Goal: Task Accomplishment & Management: Complete application form

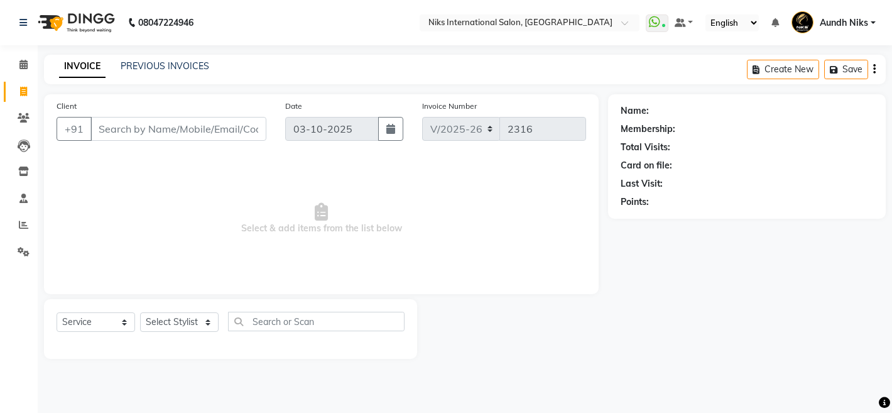
select select "6"
select select "service"
select select "22944"
click at [140, 312] on select "Select Stylist [PERSON_NAME] Aundh Niks [PERSON_NAME] Jiya [PERSON_NAME] Mahhi …" at bounding box center [179, 321] width 79 height 19
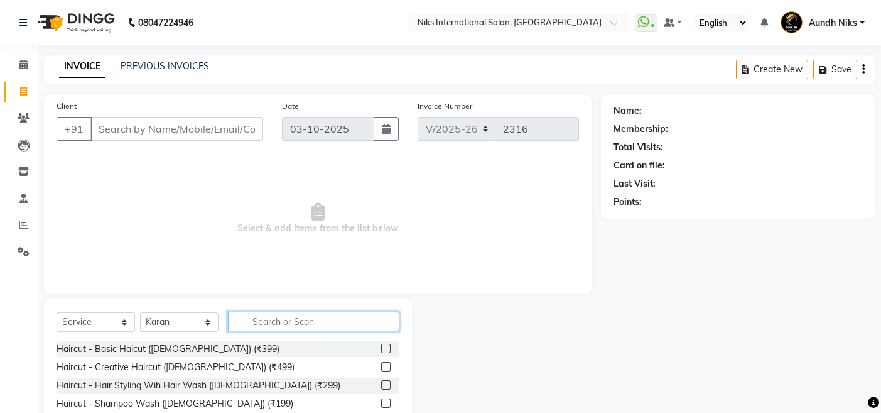
click at [280, 322] on input "text" at bounding box center [314, 321] width 172 height 19
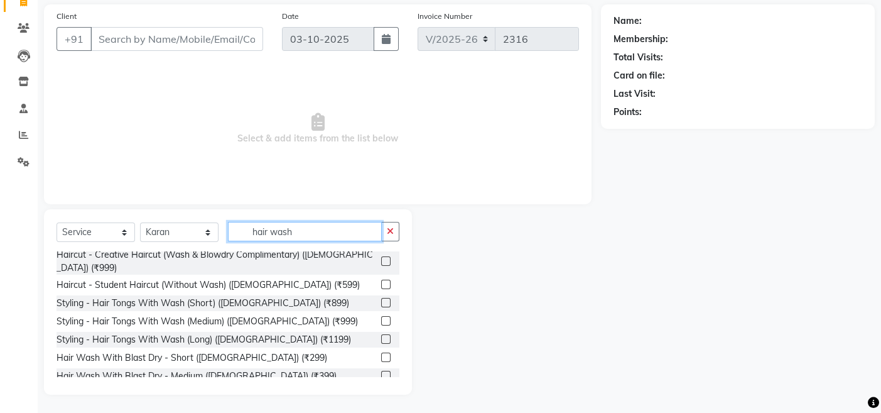
scroll to position [139, 0]
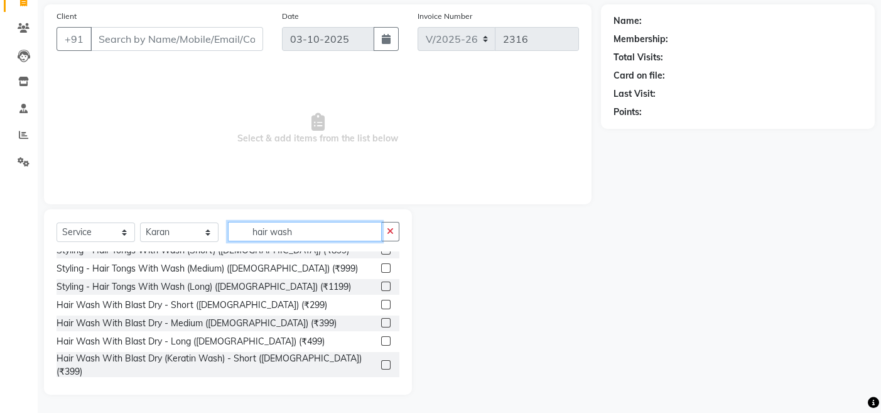
type input "hair wash"
click at [381, 336] on label at bounding box center [385, 340] width 9 height 9
click at [381, 337] on input "checkbox" at bounding box center [385, 341] width 8 height 8
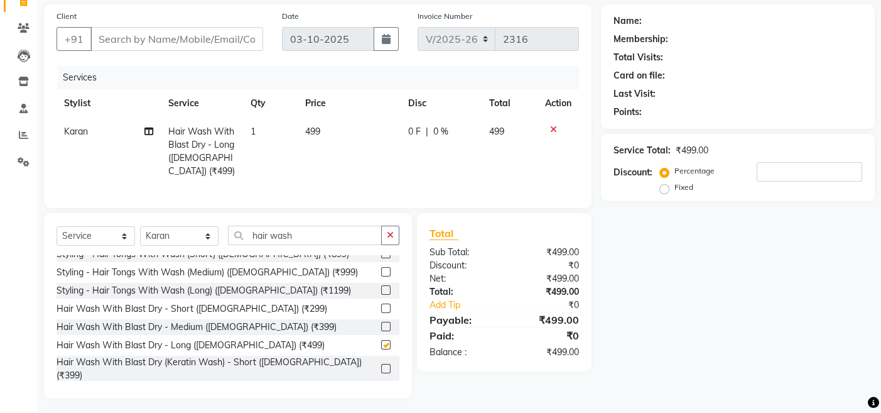
checkbox input "false"
click at [202, 30] on input "Client" at bounding box center [176, 39] width 173 height 24
type input "9"
type input "0"
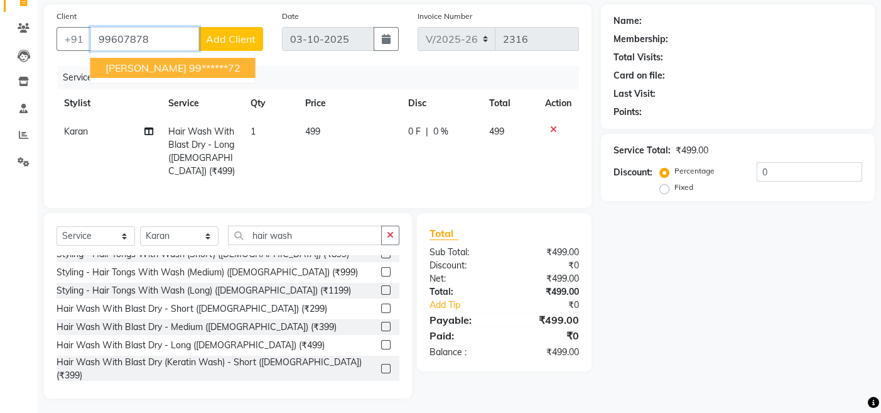
click at [198, 62] on ngb-highlight "99******72" at bounding box center [215, 68] width 52 height 13
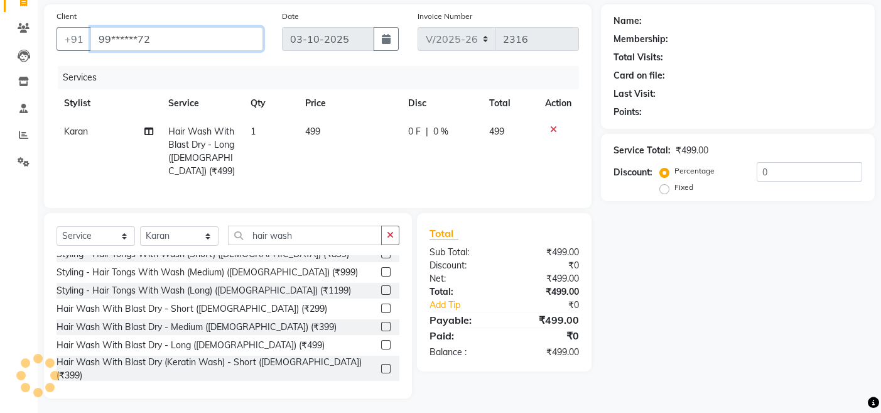
type input "99******72"
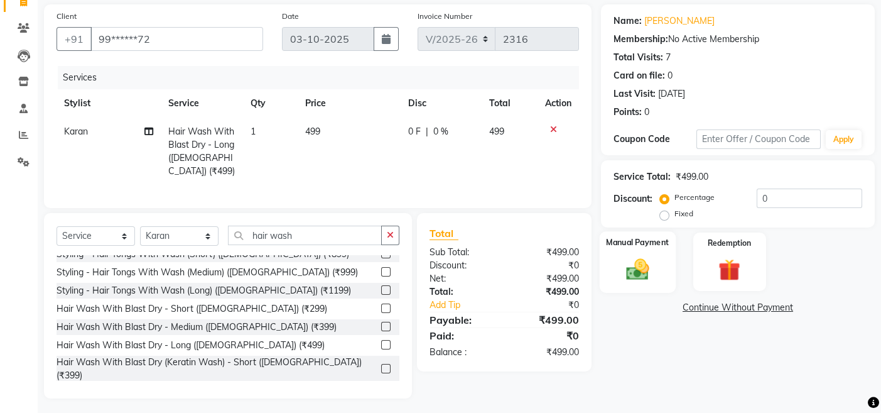
click at [611, 268] on div "Manual Payment" at bounding box center [638, 262] width 76 height 62
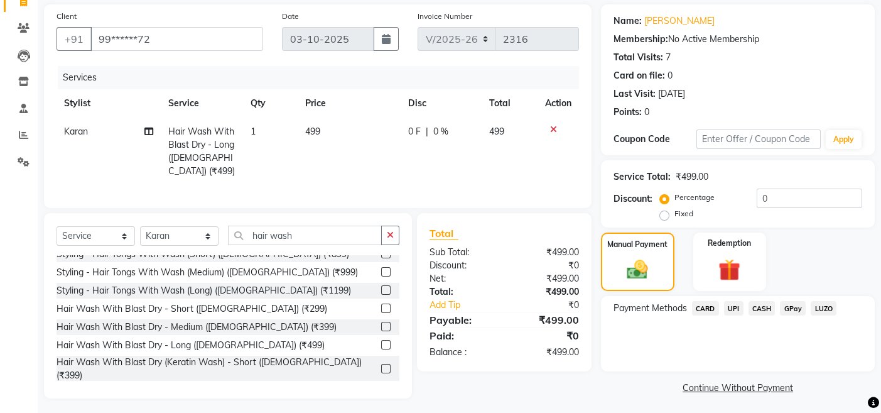
click at [706, 308] on span "CARD" at bounding box center [705, 308] width 27 height 14
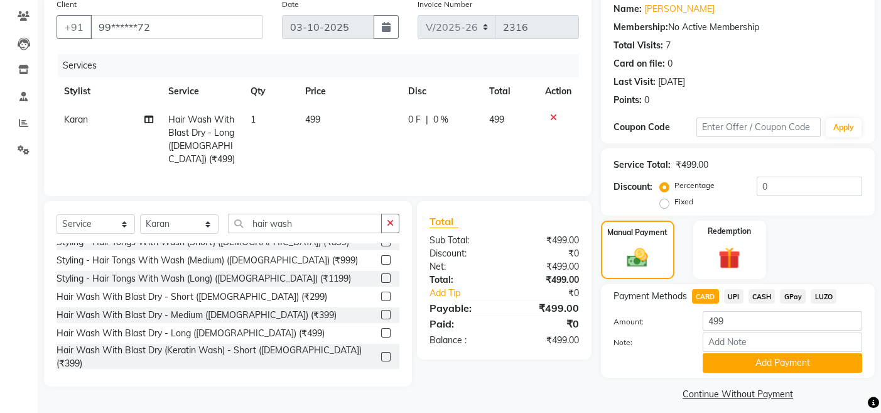
scroll to position [111, 0]
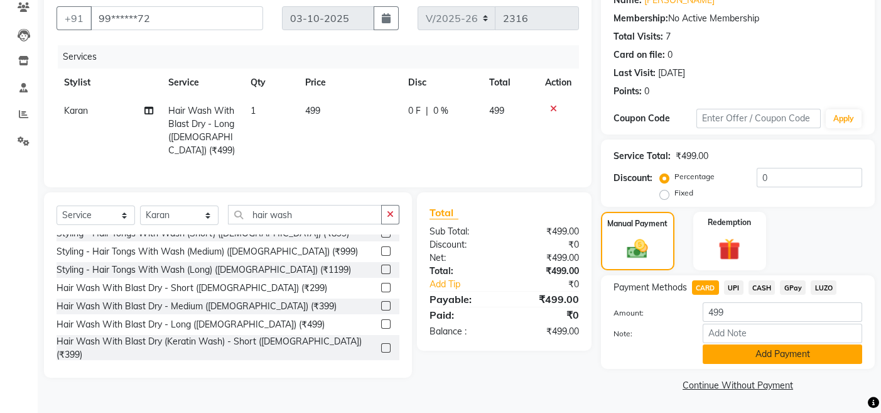
click at [734, 355] on button "Add Payment" at bounding box center [783, 353] width 160 height 19
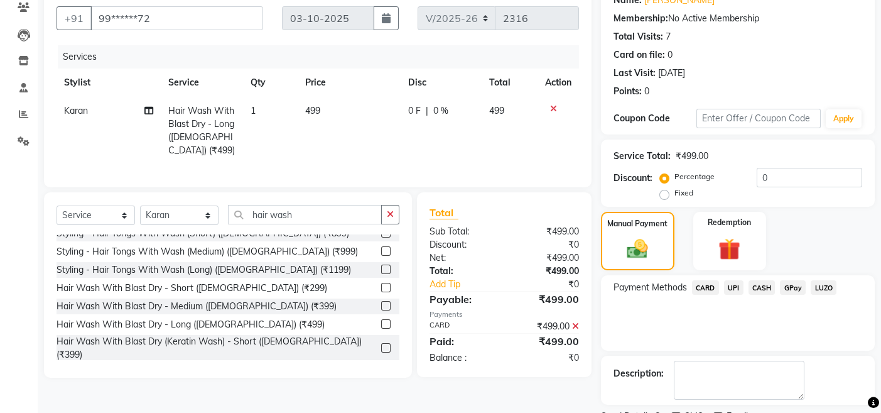
scroll to position [163, 0]
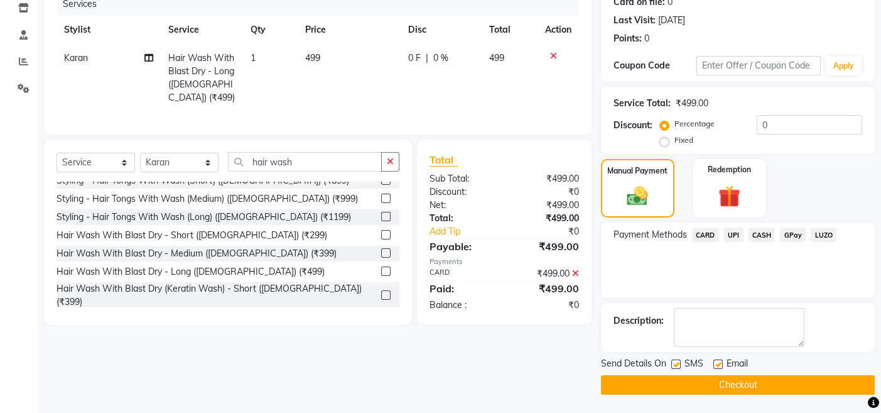
click at [608, 390] on button "Checkout" at bounding box center [738, 384] width 274 height 19
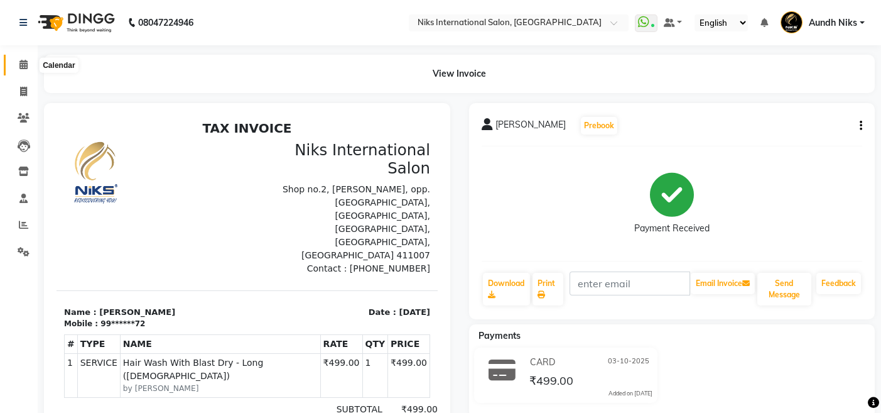
click at [23, 63] on icon at bounding box center [23, 64] width 8 height 9
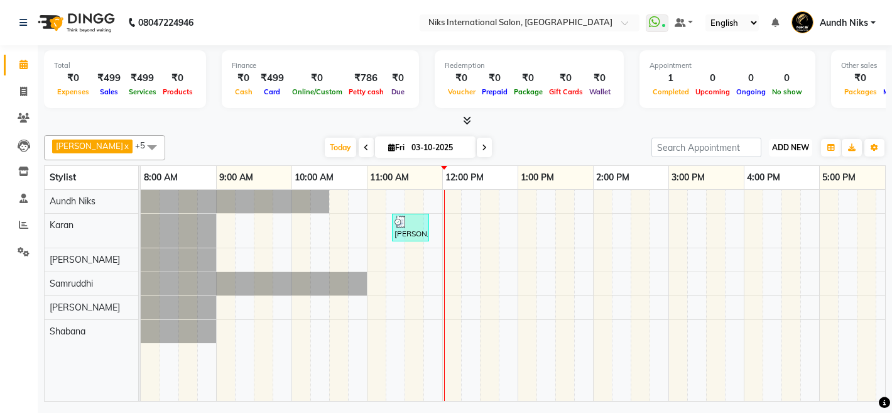
click at [797, 148] on span "ADD NEW" at bounding box center [790, 147] width 37 height 9
click at [748, 200] on link "Add Expense" at bounding box center [761, 203] width 99 height 16
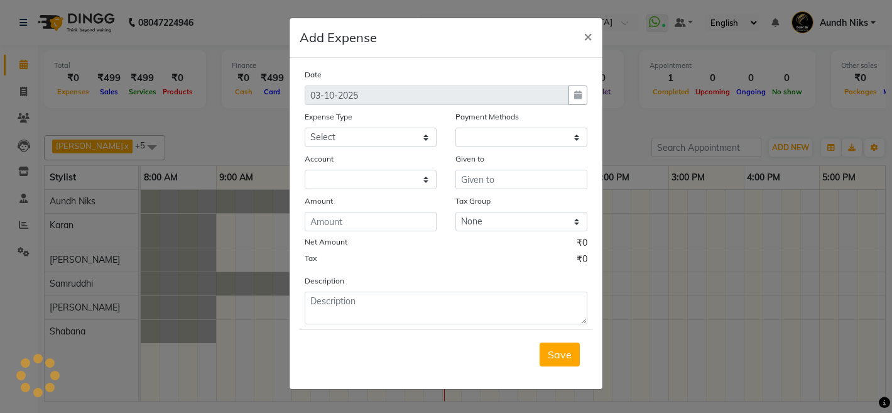
select select "1"
select select "2290"
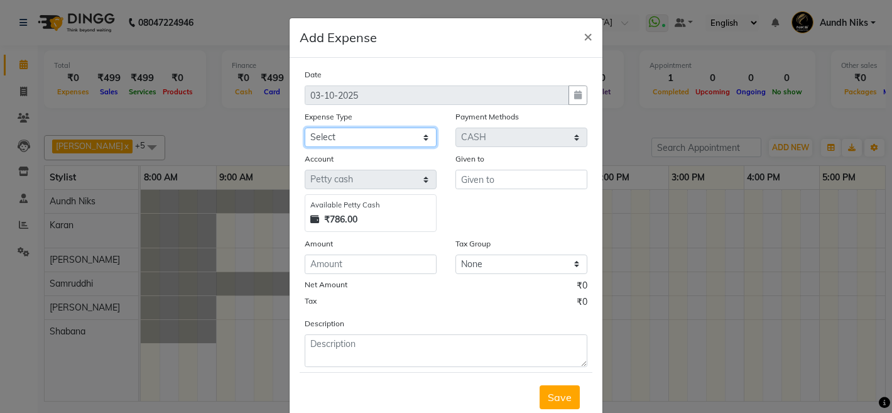
click at [384, 132] on select "Select Cash transfer to hub Client Snacks Donation Equipment Maintenance Miscel…" at bounding box center [371, 137] width 132 height 19
select select "954"
click at [305, 128] on select "Select Cash transfer to hub Client Snacks Donation Equipment Maintenance Miscel…" at bounding box center [371, 137] width 132 height 19
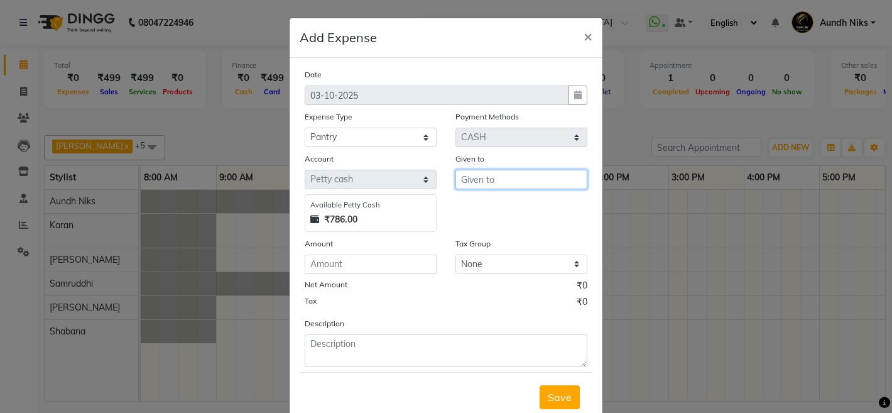
click at [484, 182] on input "text" at bounding box center [521, 179] width 132 height 19
type input "."
click at [404, 275] on div "Date [DATE] Expense Type Select Cash transfer to hub Client Snacks Donation Equ…" at bounding box center [446, 217] width 283 height 299
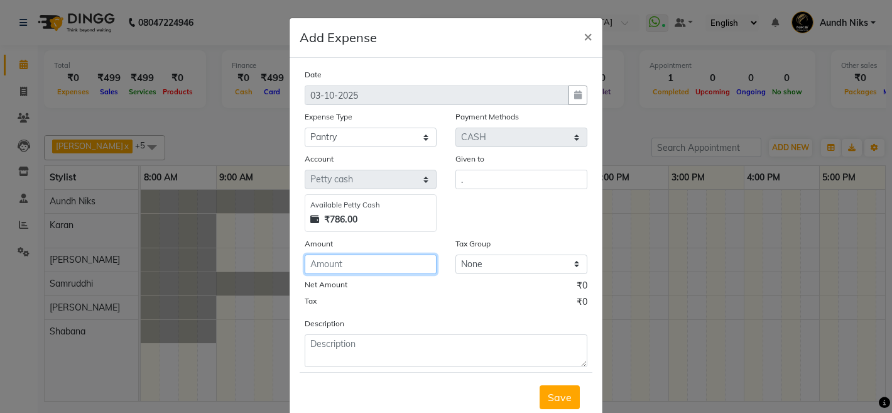
click at [402, 267] on input "number" at bounding box center [371, 263] width 132 height 19
type input "130"
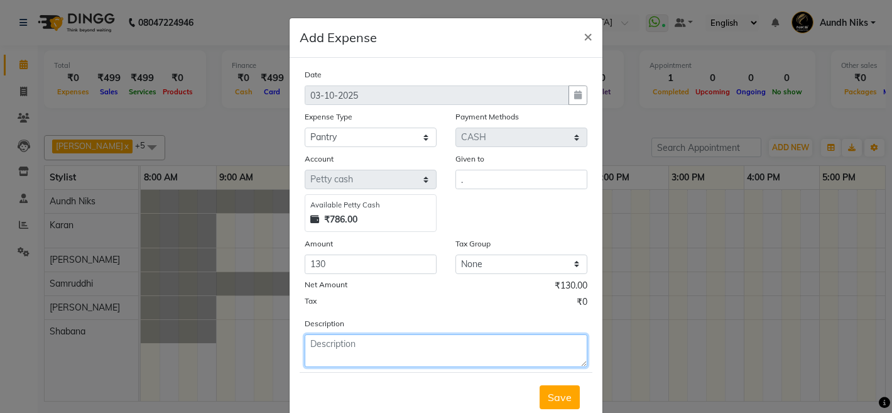
click at [369, 361] on textarea at bounding box center [446, 350] width 283 height 33
type textarea "milk coffee"
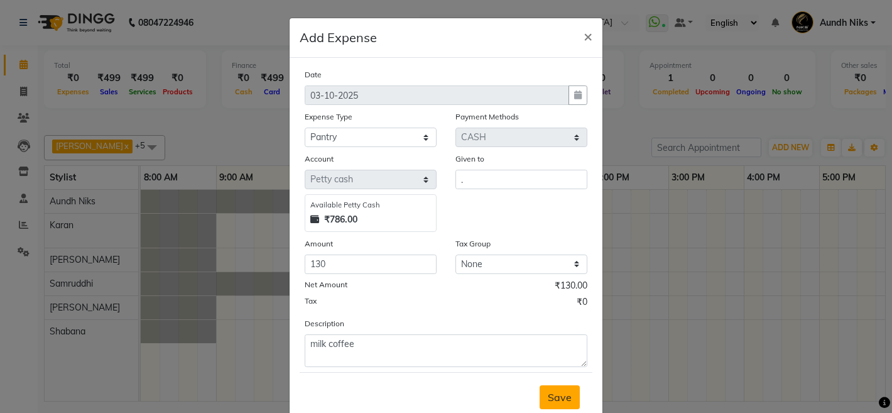
click at [548, 395] on span "Save" at bounding box center [560, 397] width 24 height 13
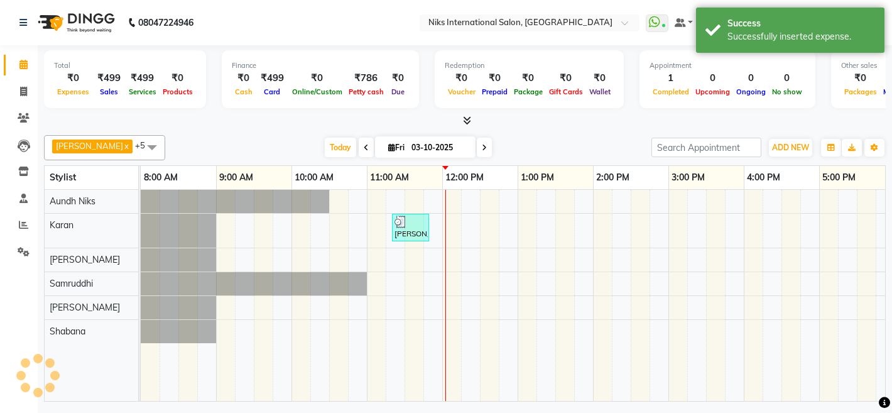
click at [548, 390] on div "Save" at bounding box center [446, 366] width 293 height 50
